Goal: Information Seeking & Learning: Understand process/instructions

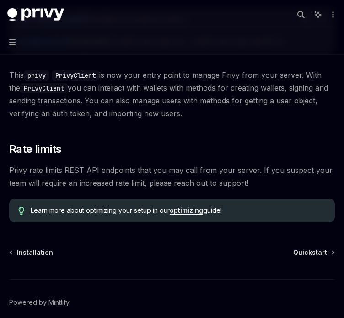
scroll to position [275, 0]
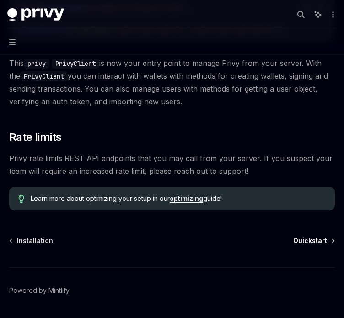
click at [317, 245] on span "Quickstart" at bounding box center [310, 240] width 34 height 9
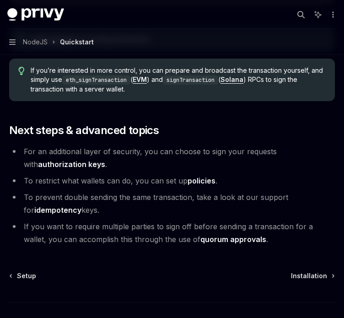
scroll to position [986, 0]
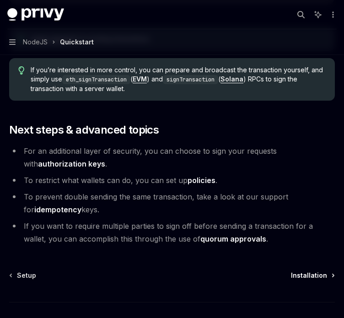
click at [318, 279] on span "Installation" at bounding box center [309, 275] width 36 height 9
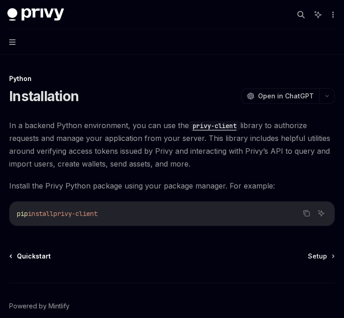
click at [25, 256] on span "Quickstart" at bounding box center [34, 256] width 34 height 9
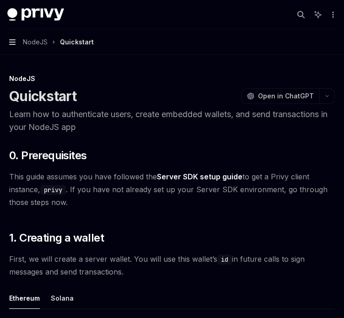
click at [12, 45] on icon "button" at bounding box center [12, 41] width 6 height 7
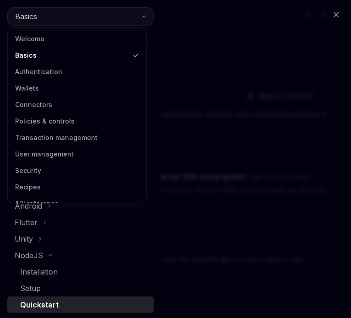
click at [53, 21] on button "Basics" at bounding box center [80, 16] width 146 height 18
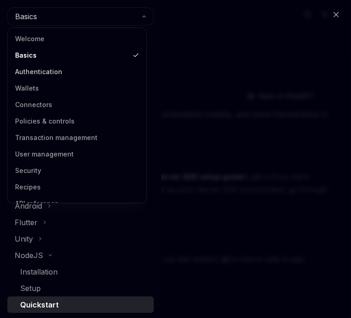
click at [31, 74] on link "Authentication" at bounding box center [77, 72] width 133 height 16
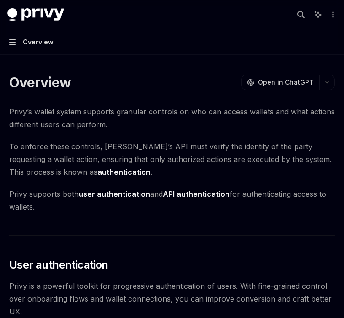
click at [15, 40] on icon "button" at bounding box center [12, 41] width 6 height 5
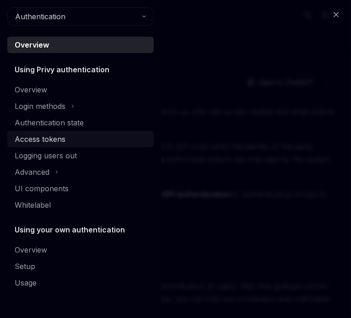
click at [44, 141] on div "Access tokens" at bounding box center [40, 139] width 51 height 11
type textarea "*"
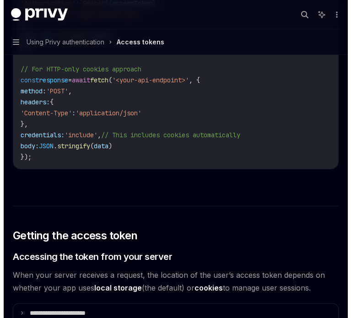
scroll to position [997, 0]
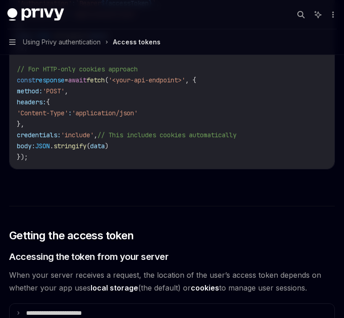
click at [305, 15] on button "Search..." at bounding box center [301, 14] width 15 height 15
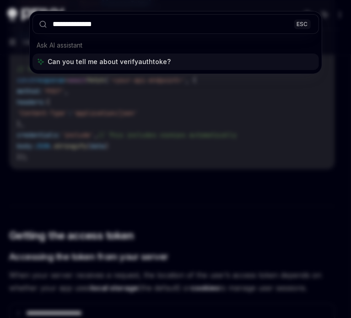
type input "**********"
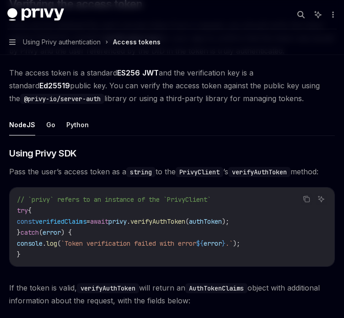
scroll to position [1366, 0]
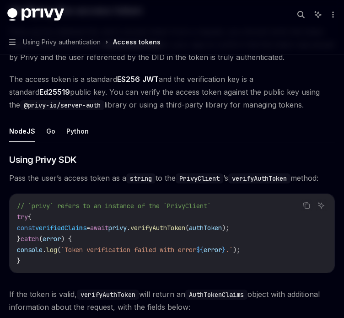
click at [222, 224] on span "authToken" at bounding box center [205, 228] width 33 height 8
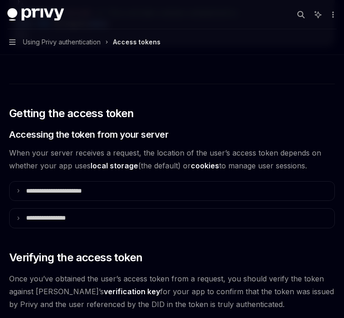
scroll to position [1118, 0]
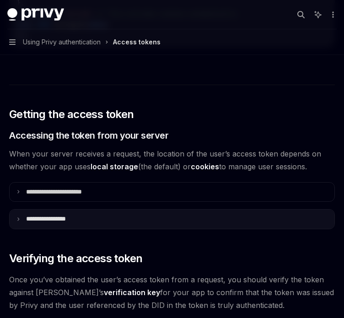
click at [55, 209] on summary "**********" at bounding box center [172, 218] width 325 height 19
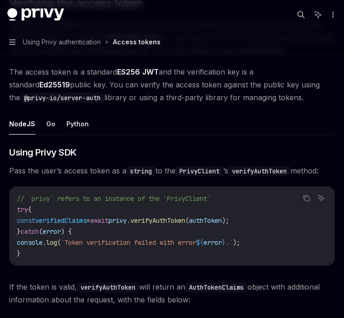
scroll to position [1570, 0]
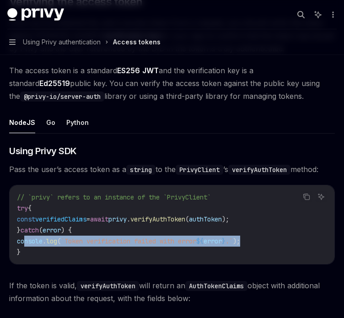
drag, startPoint x: 23, startPoint y: 239, endPoint x: 271, endPoint y: 239, distance: 247.5
click at [271, 239] on code "// `privy` refers to an instance of the `PrivyClient` try { const verifiedClaim…" at bounding box center [172, 225] width 310 height 66
copy span "console . log ( `Token verification failed with error ${ error } .` );"
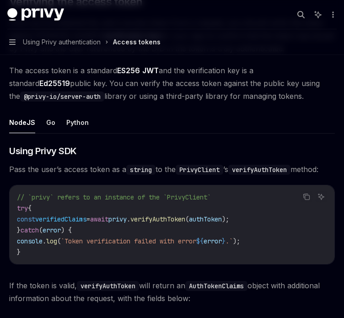
click at [117, 166] on span "Pass the user’s access token as a string to the PrivyClient ’s verifyAuthToken …" at bounding box center [172, 169] width 326 height 13
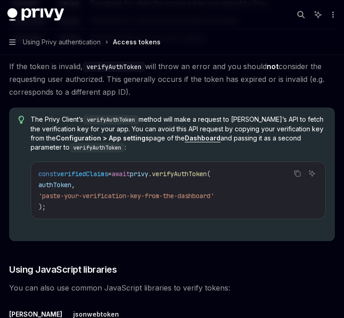
scroll to position [1959, 0]
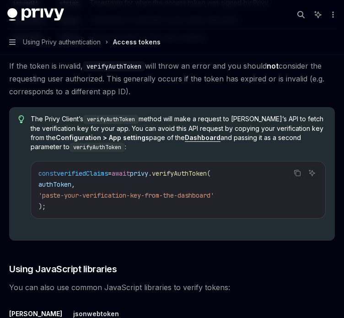
type textarea "*"
